Goal: Information Seeking & Learning: Learn about a topic

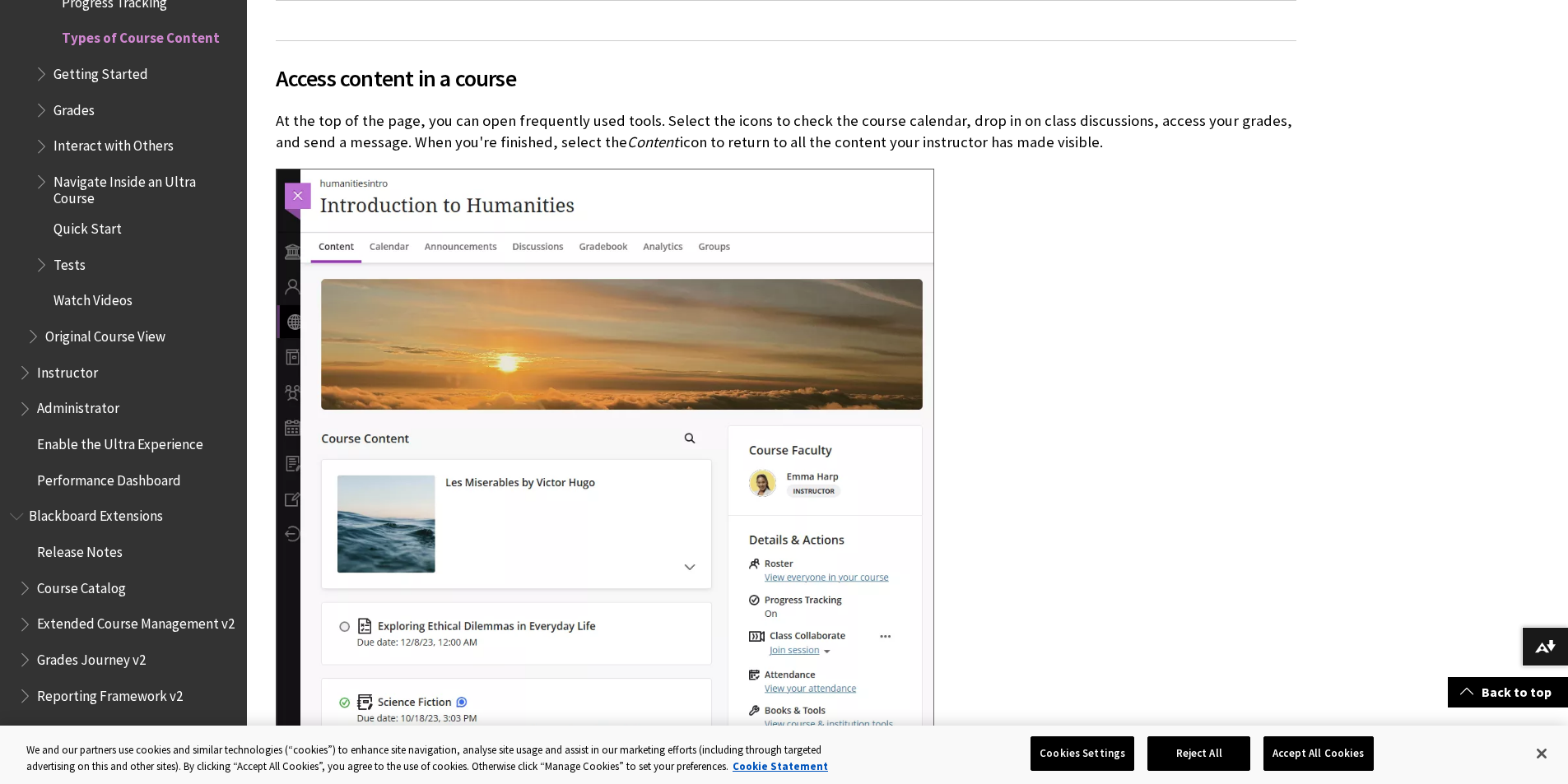
click at [77, 262] on span "Tests" at bounding box center [69, 262] width 32 height 22
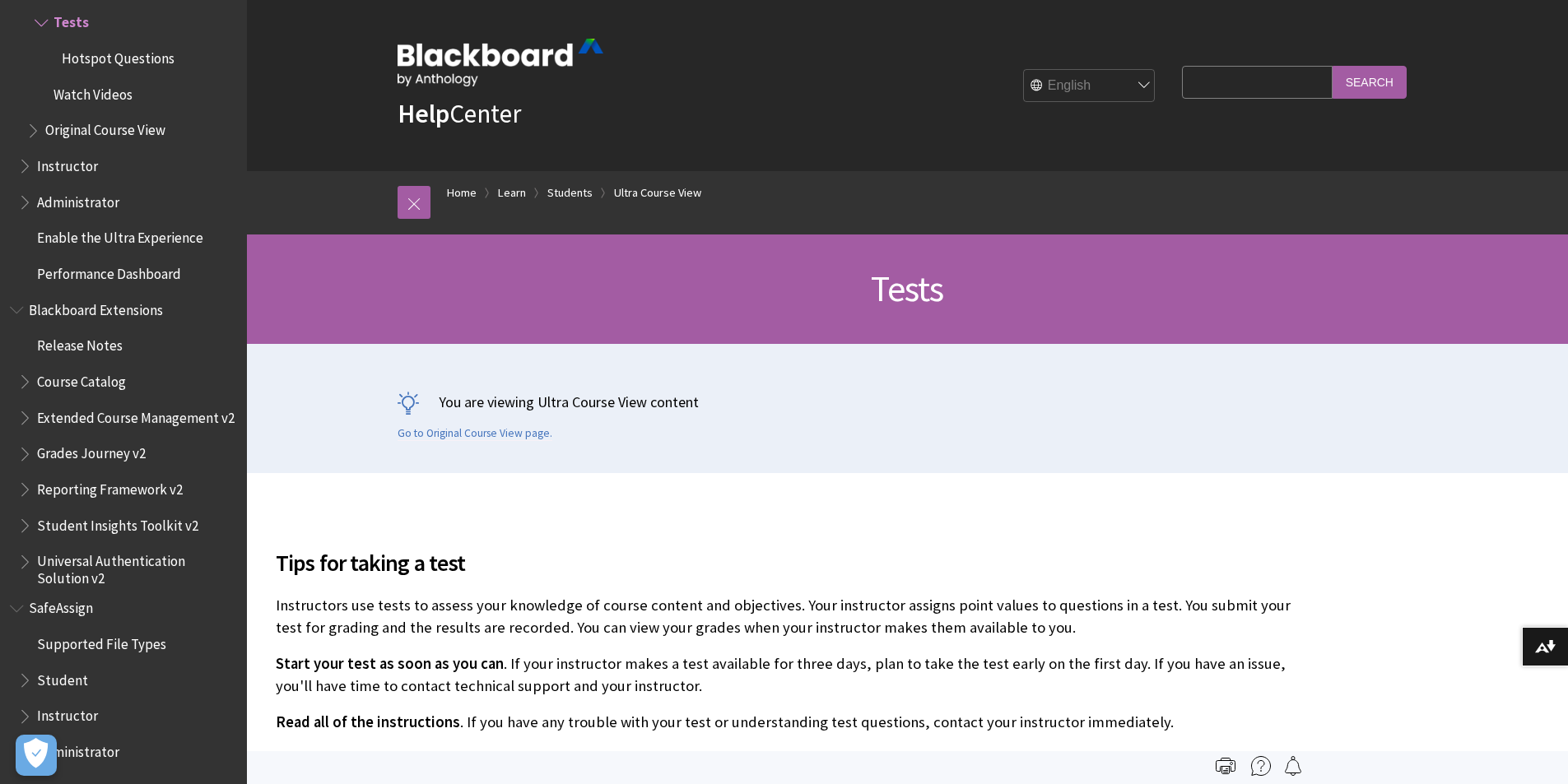
scroll to position [2315, 0]
click at [110, 491] on span "Reporting Framework v2" at bounding box center [109, 486] width 146 height 22
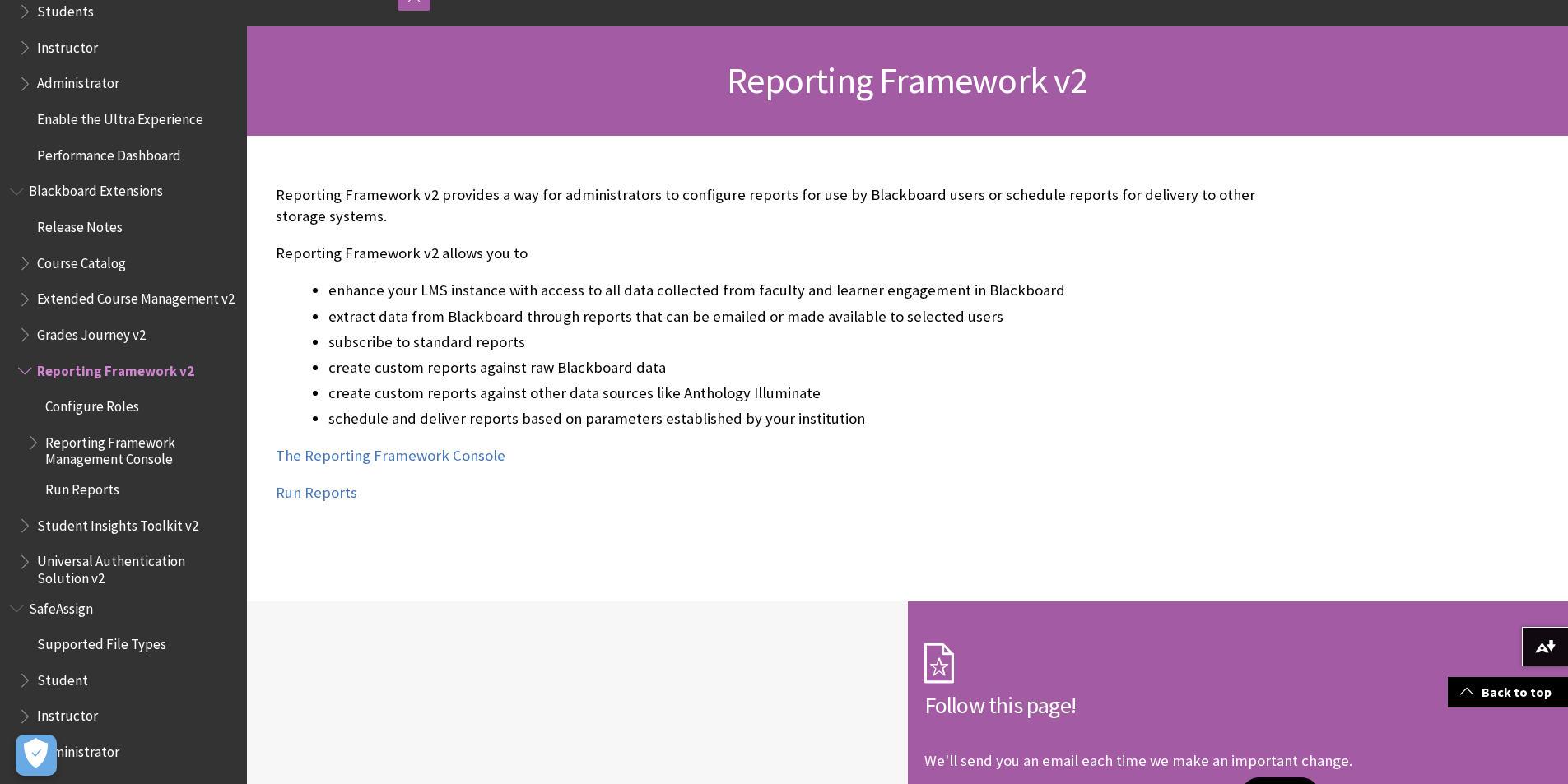
scroll to position [165, 0]
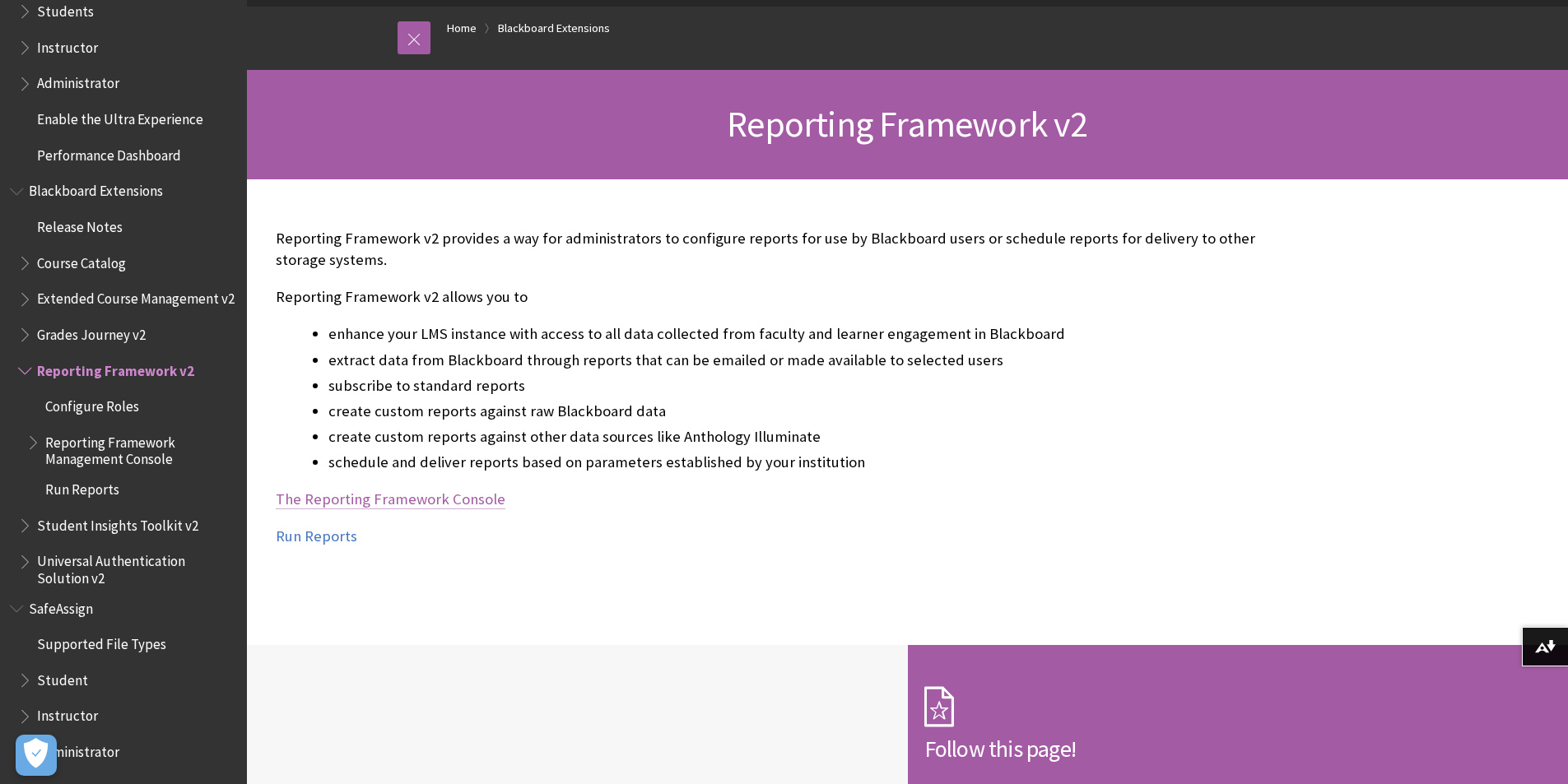
click at [323, 502] on link "The Reporting Framework Console" at bounding box center [390, 499] width 230 height 20
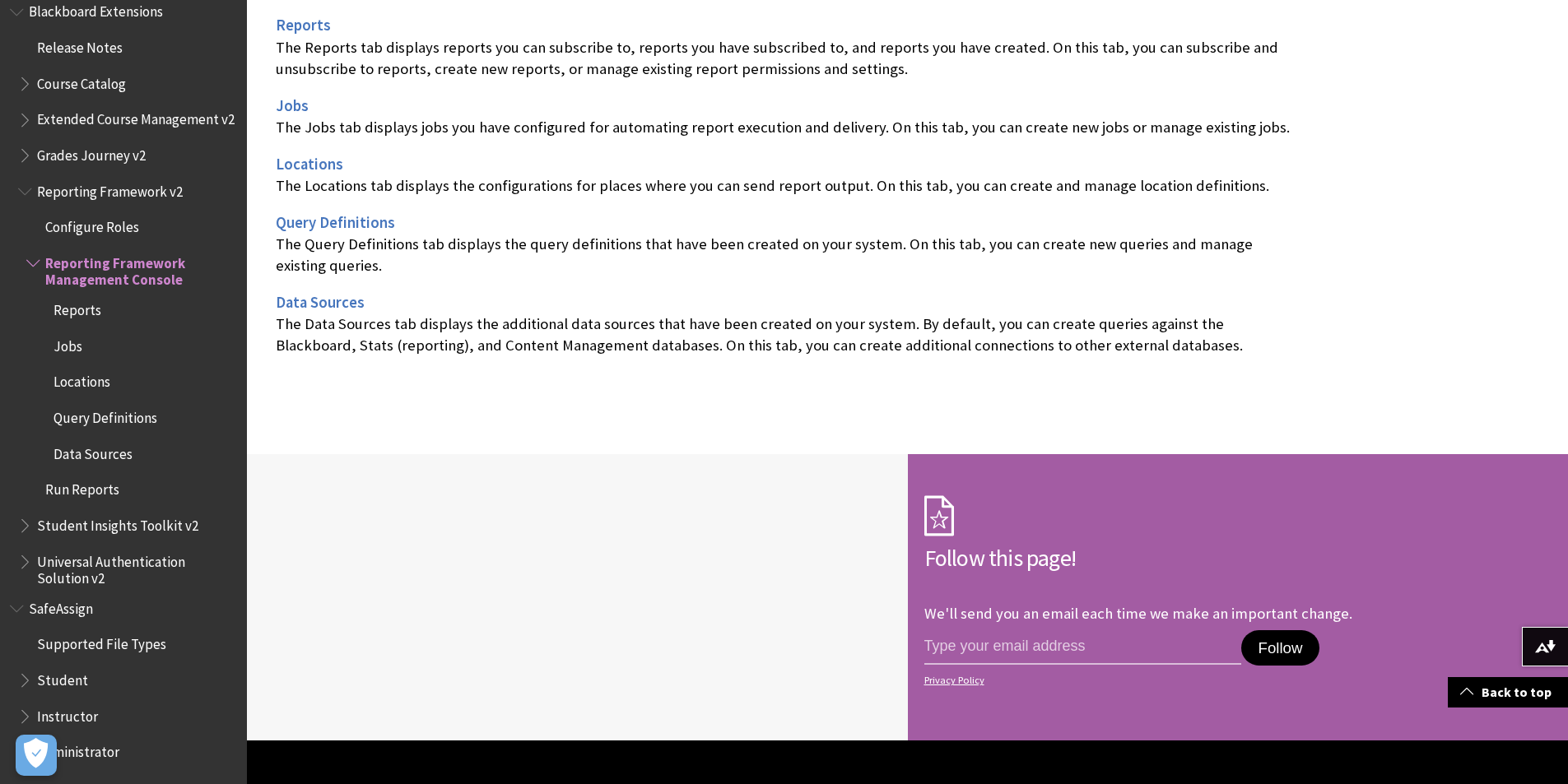
scroll to position [1069, 0]
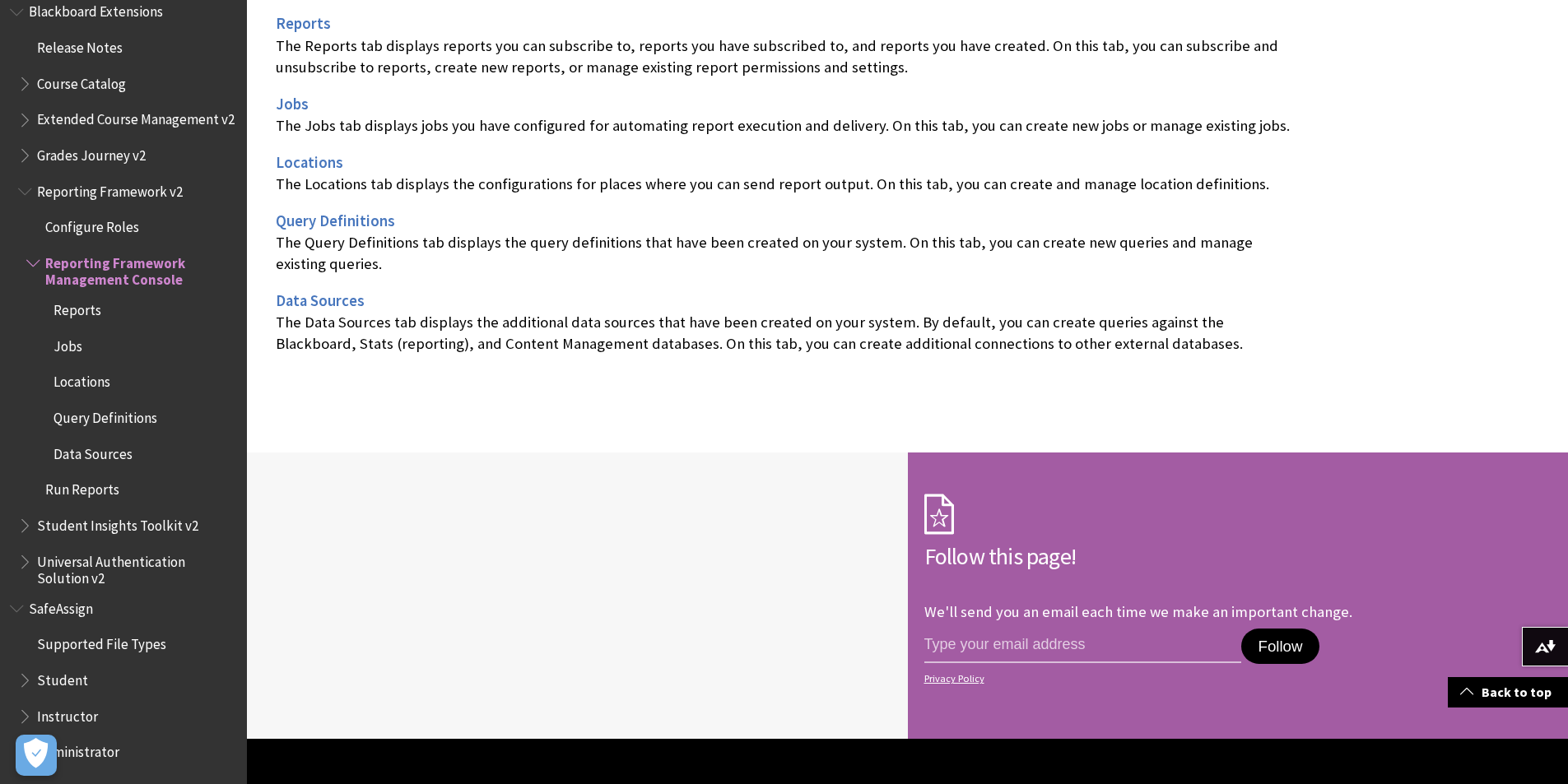
click at [201, 604] on span "SafeAssign" at bounding box center [124, 608] width 227 height 28
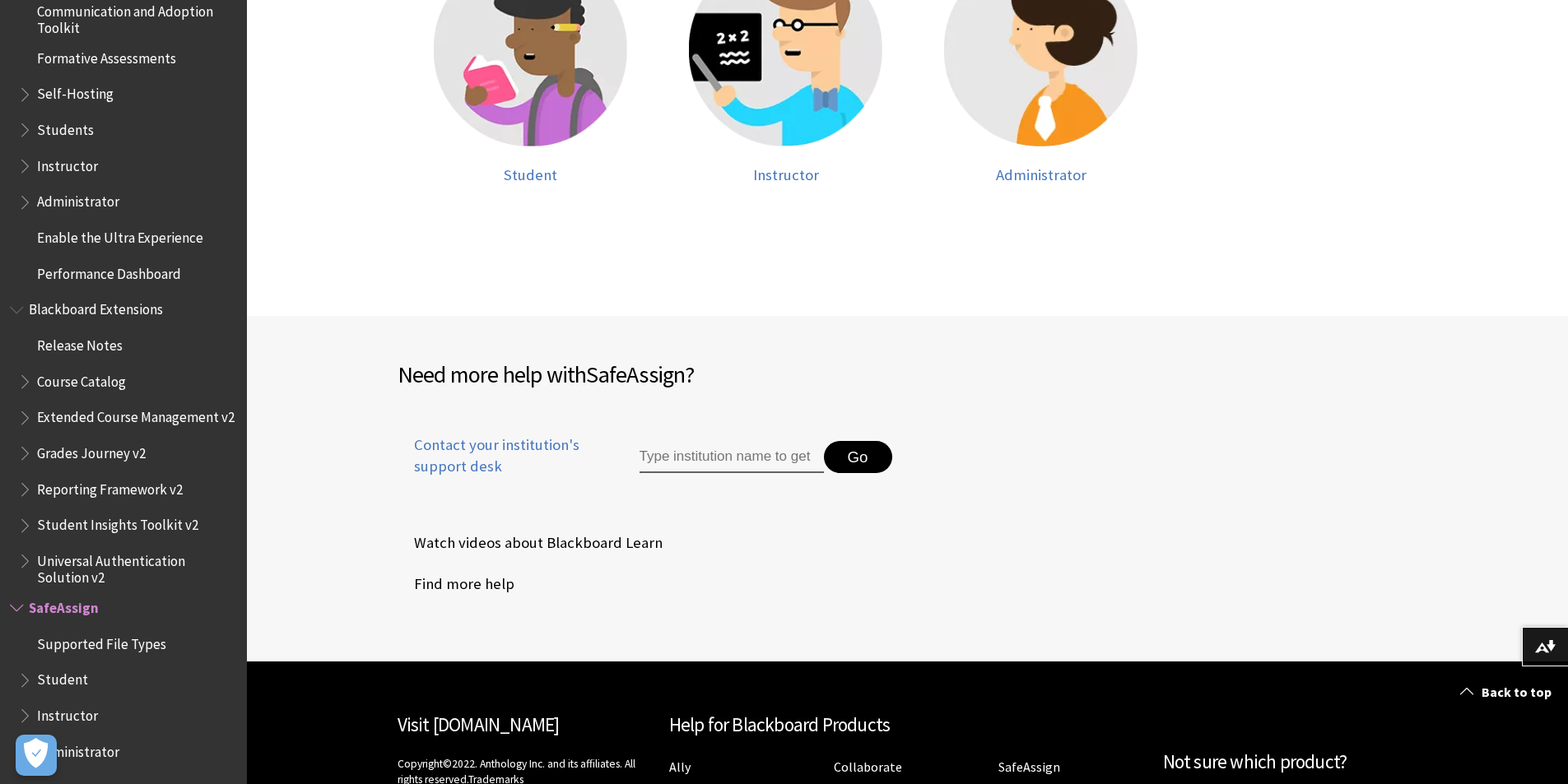
scroll to position [658, 0]
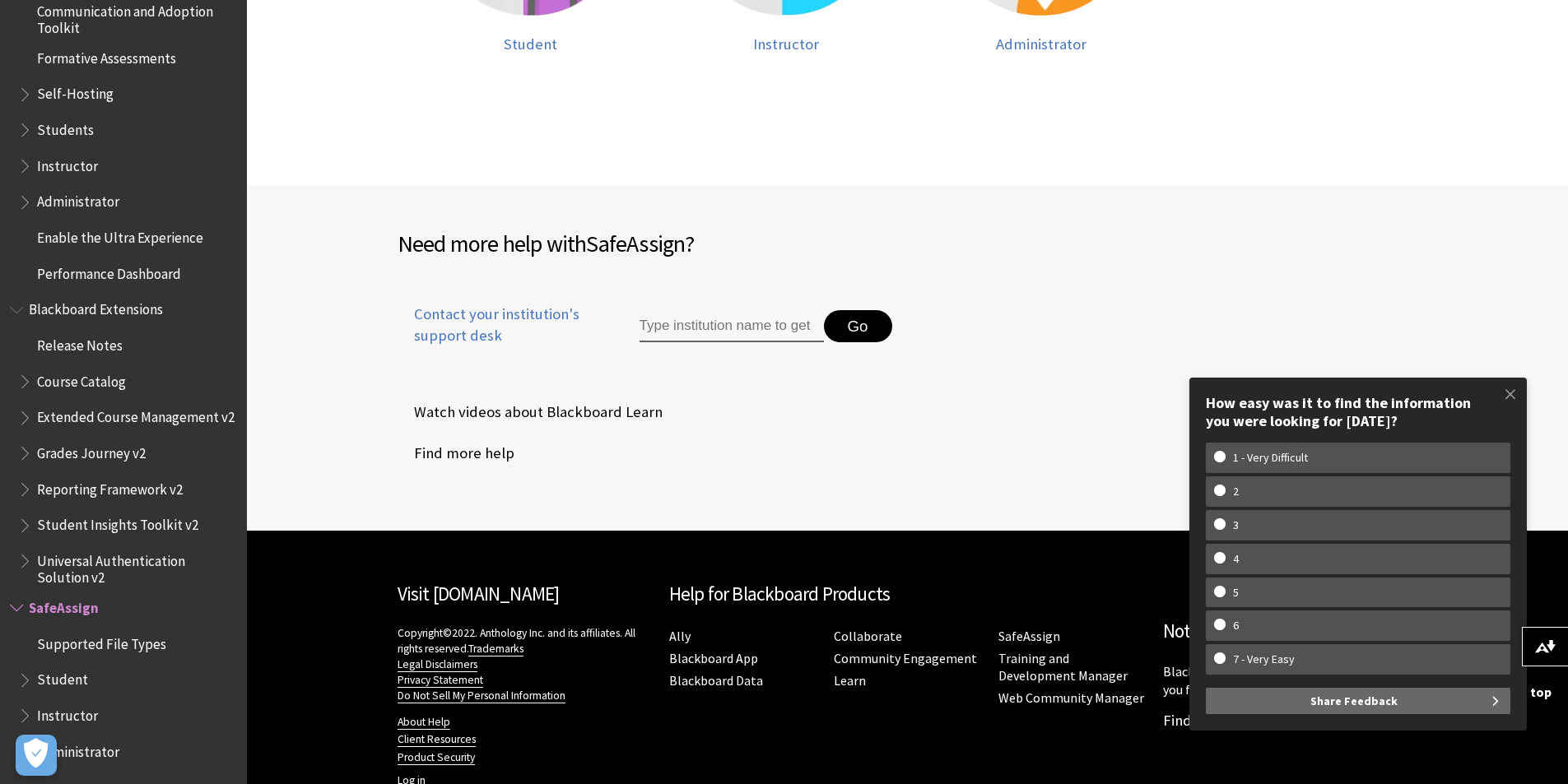
click at [81, 681] on span "Student" at bounding box center [62, 677] width 51 height 22
